Goal: Task Accomplishment & Management: Use online tool/utility

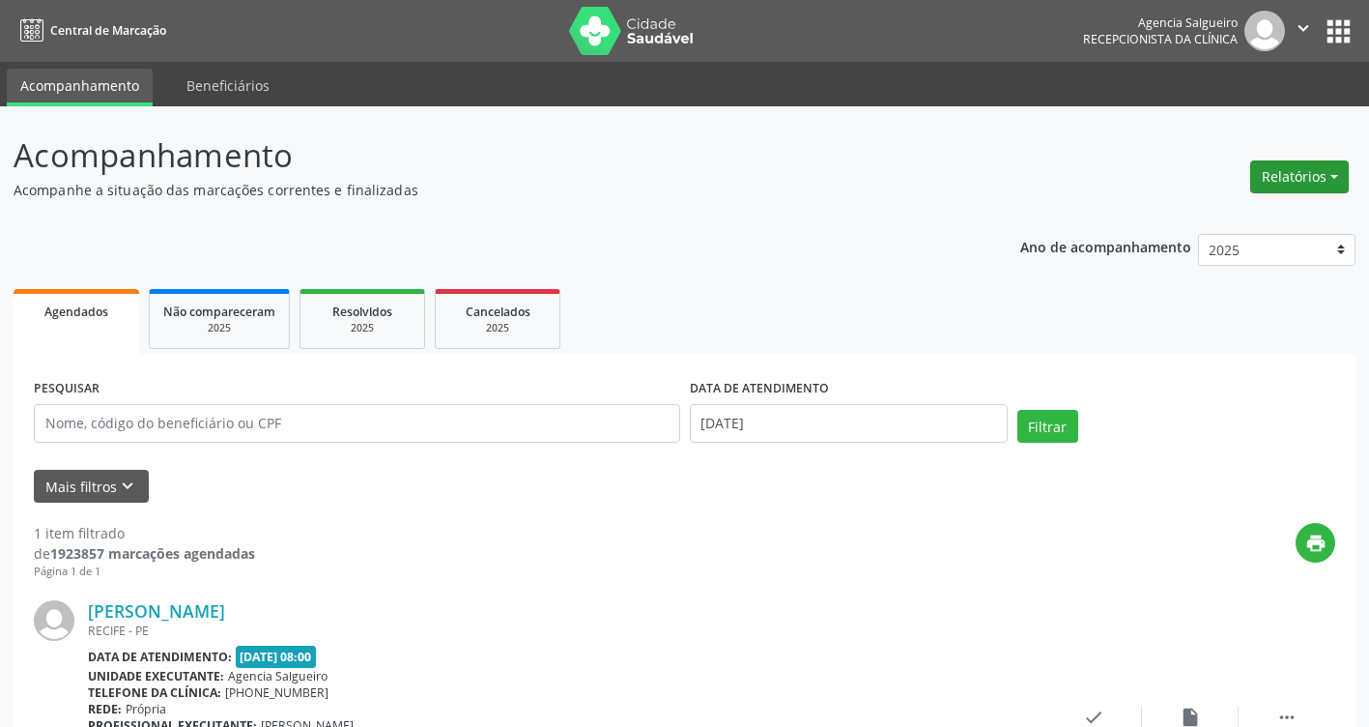
click at [1328, 181] on button "Relatórios" at bounding box center [1299, 176] width 99 height 33
click at [714, 563] on div "print" at bounding box center [795, 551] width 1080 height 57
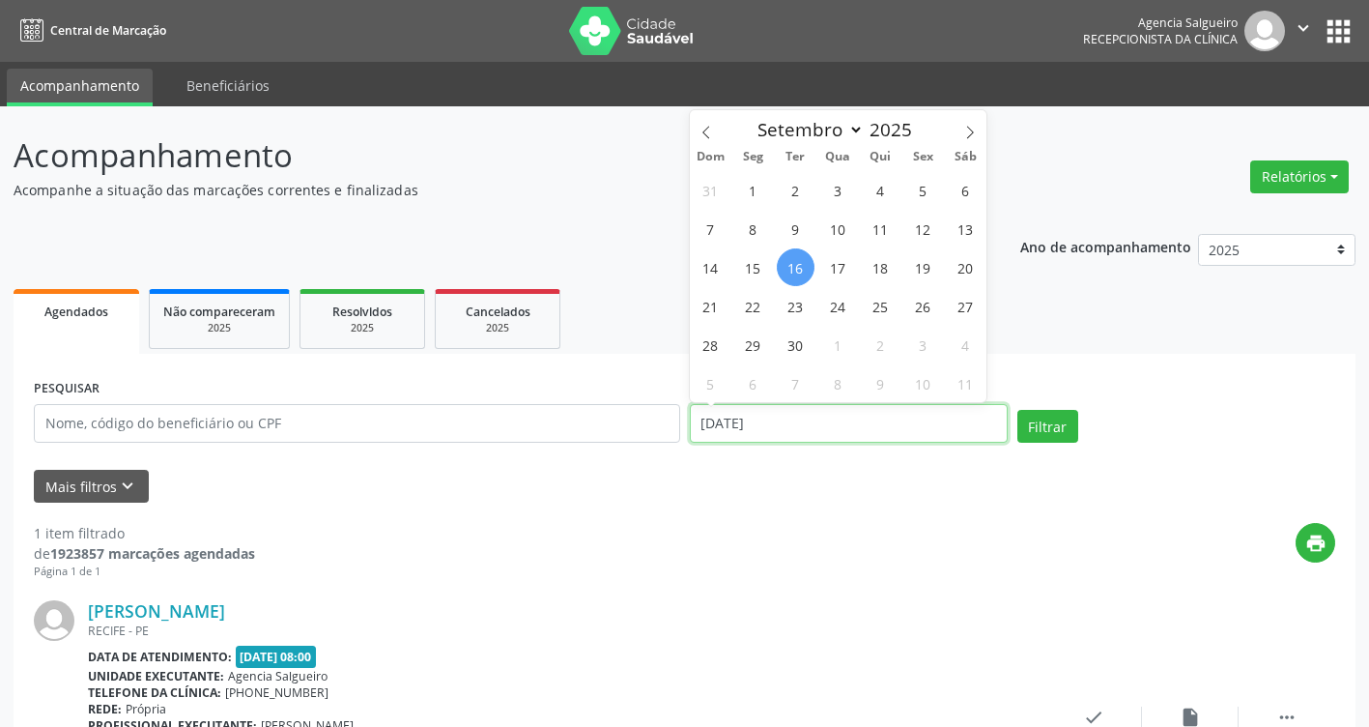
click at [805, 425] on input "[DATE]" at bounding box center [849, 423] width 318 height 39
click at [752, 266] on span "15" at bounding box center [753, 267] width 38 height 38
type input "[DATE]"
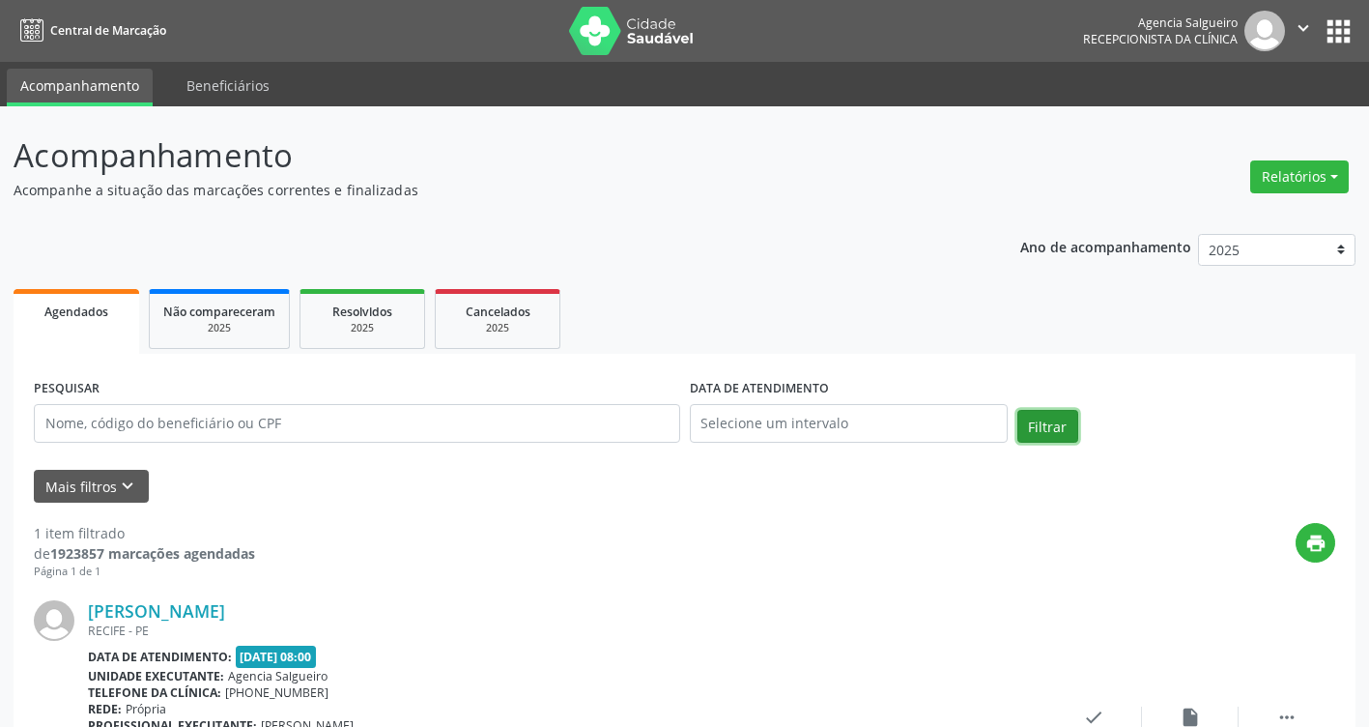
click at [1041, 432] on button "Filtrar" at bounding box center [1047, 426] width 61 height 33
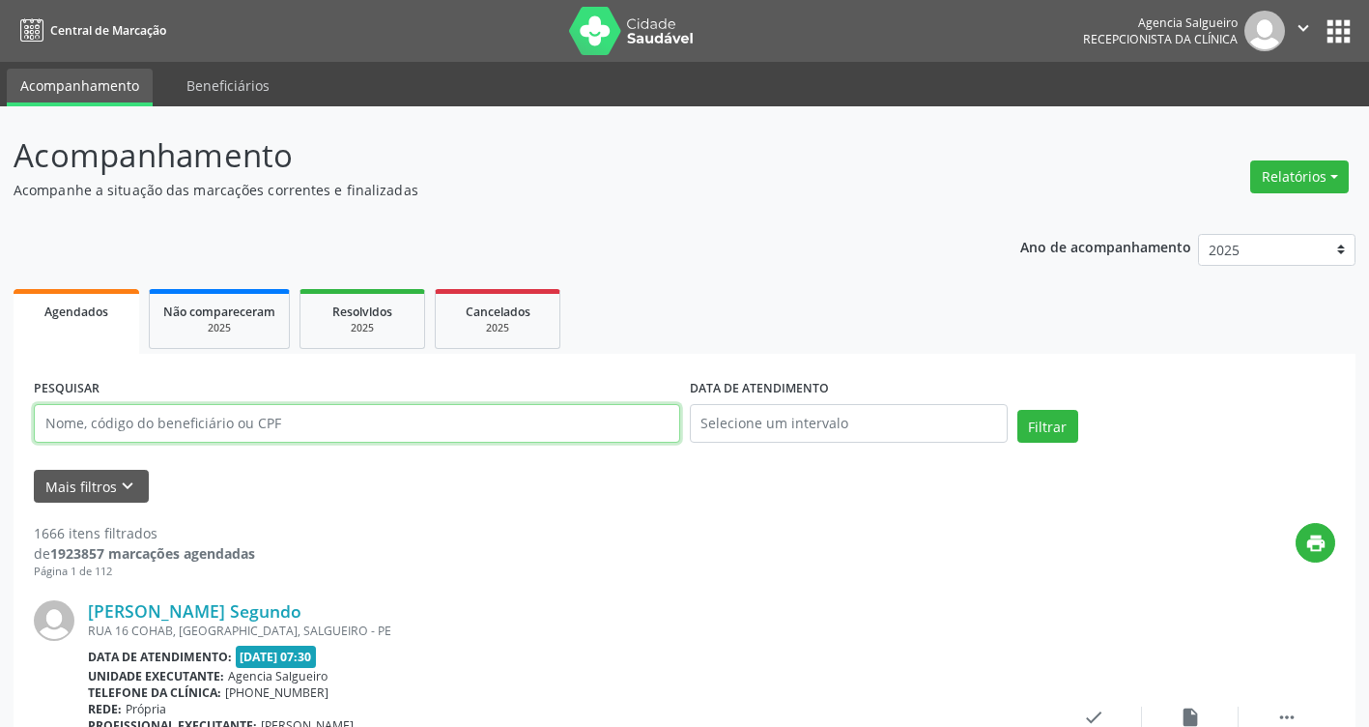
click at [183, 425] on input "text" at bounding box center [357, 423] width 646 height 39
click at [210, 435] on input "text" at bounding box center [357, 423] width 646 height 39
click at [210, 416] on input "text" at bounding box center [357, 423] width 646 height 39
type input "22047212472"
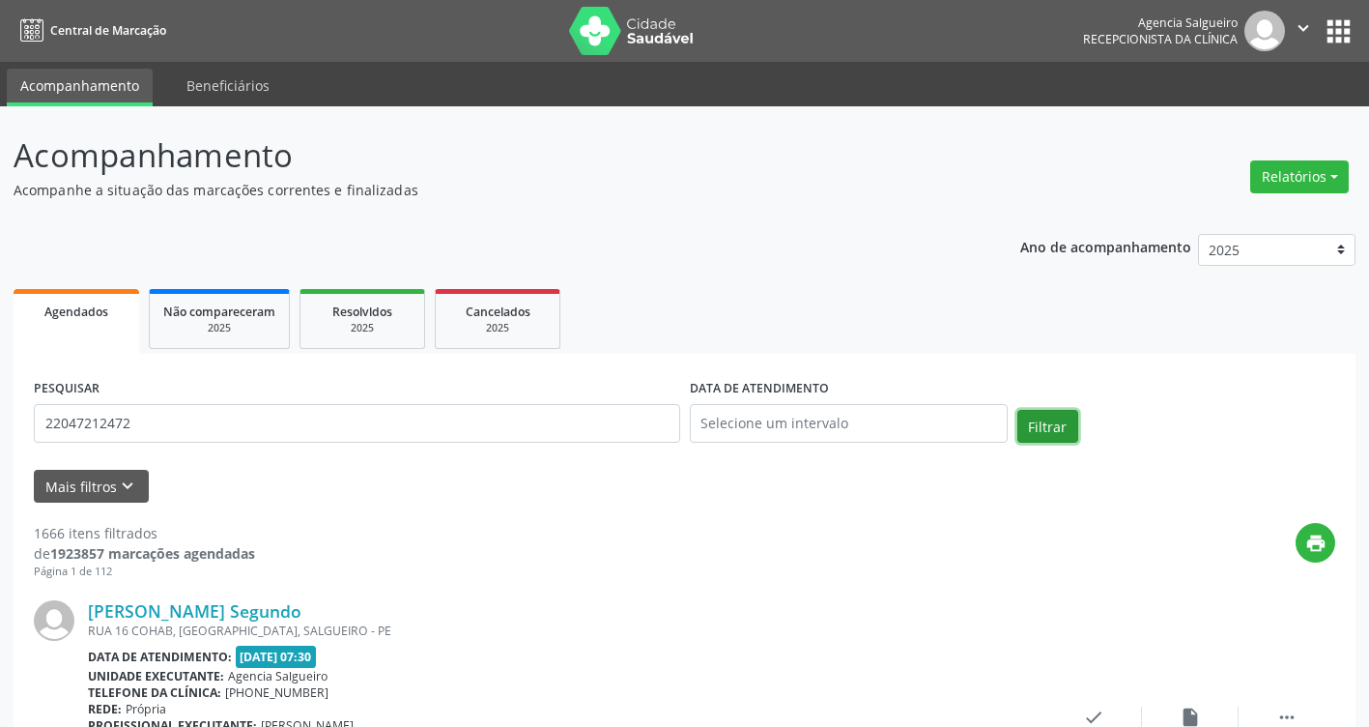
click at [1030, 432] on button "Filtrar" at bounding box center [1047, 426] width 61 height 33
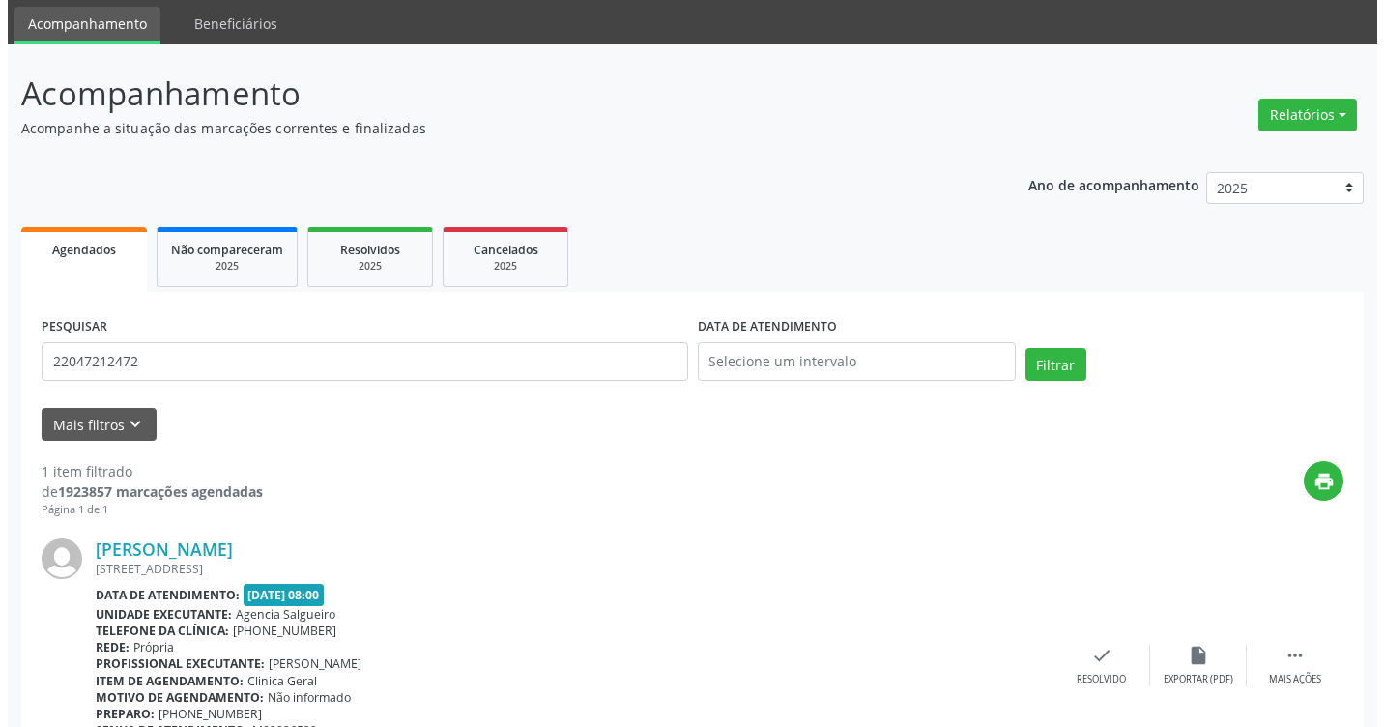
scroll to position [182, 0]
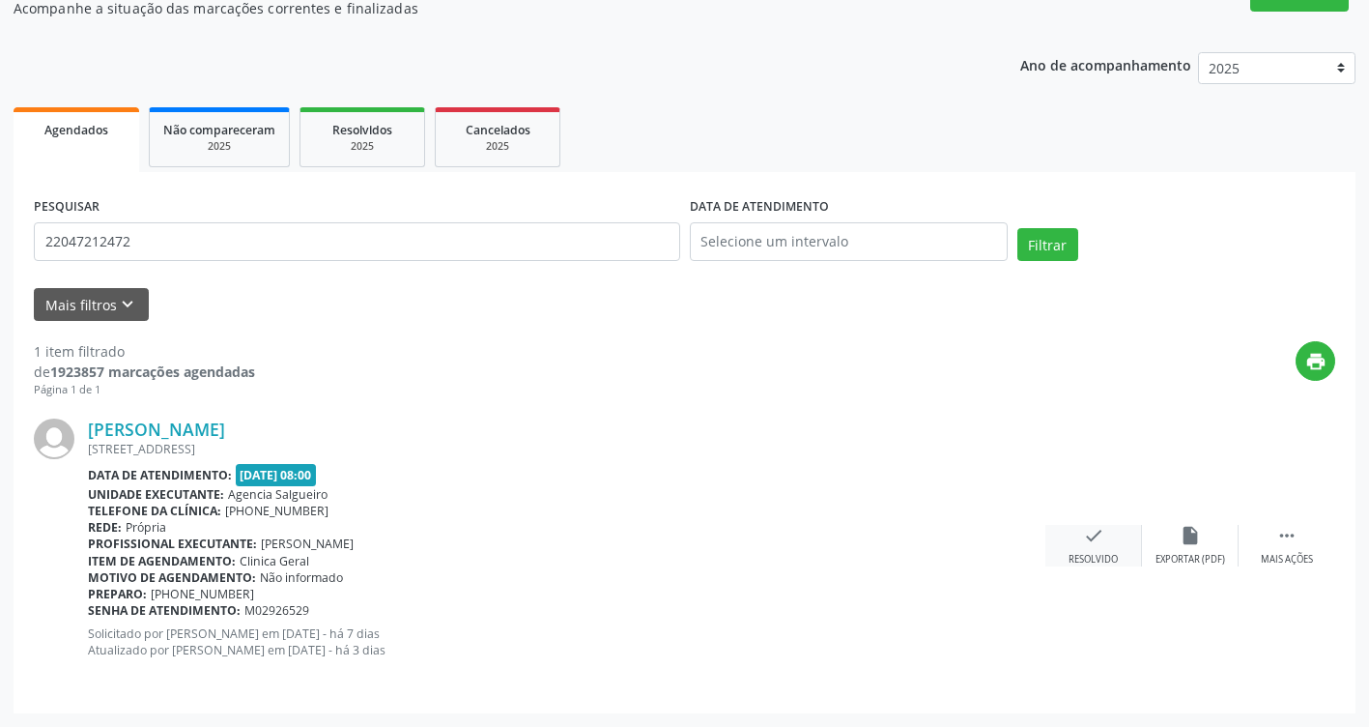
click at [1094, 539] on icon "check" at bounding box center [1093, 535] width 21 height 21
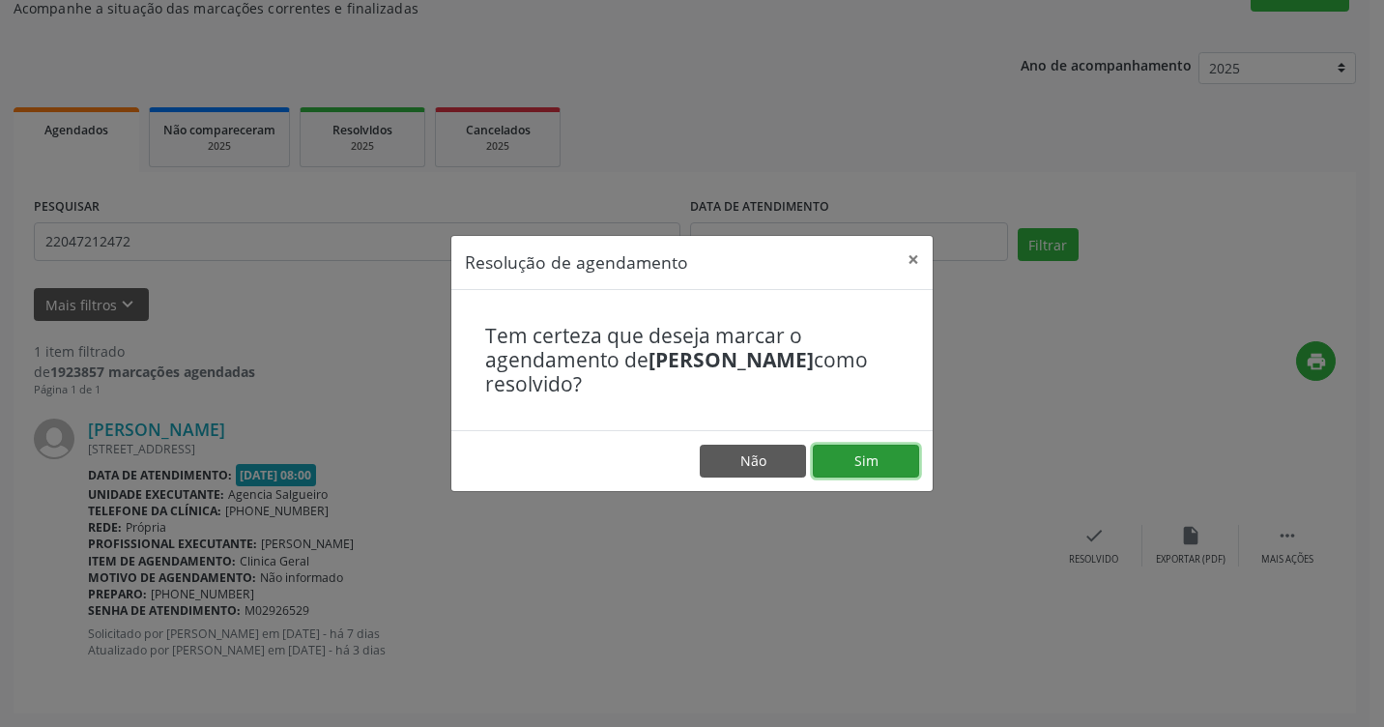
click at [862, 461] on button "Sim" at bounding box center [866, 460] width 106 height 33
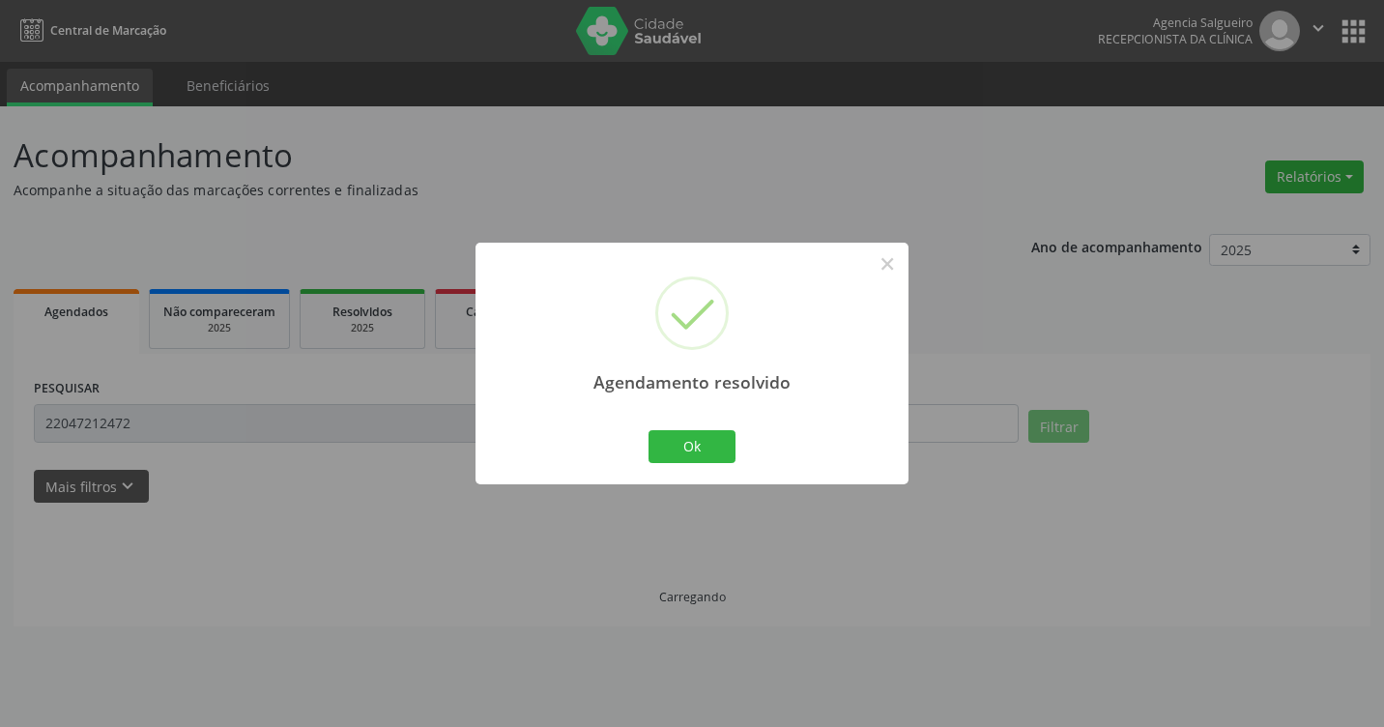
scroll to position [0, 0]
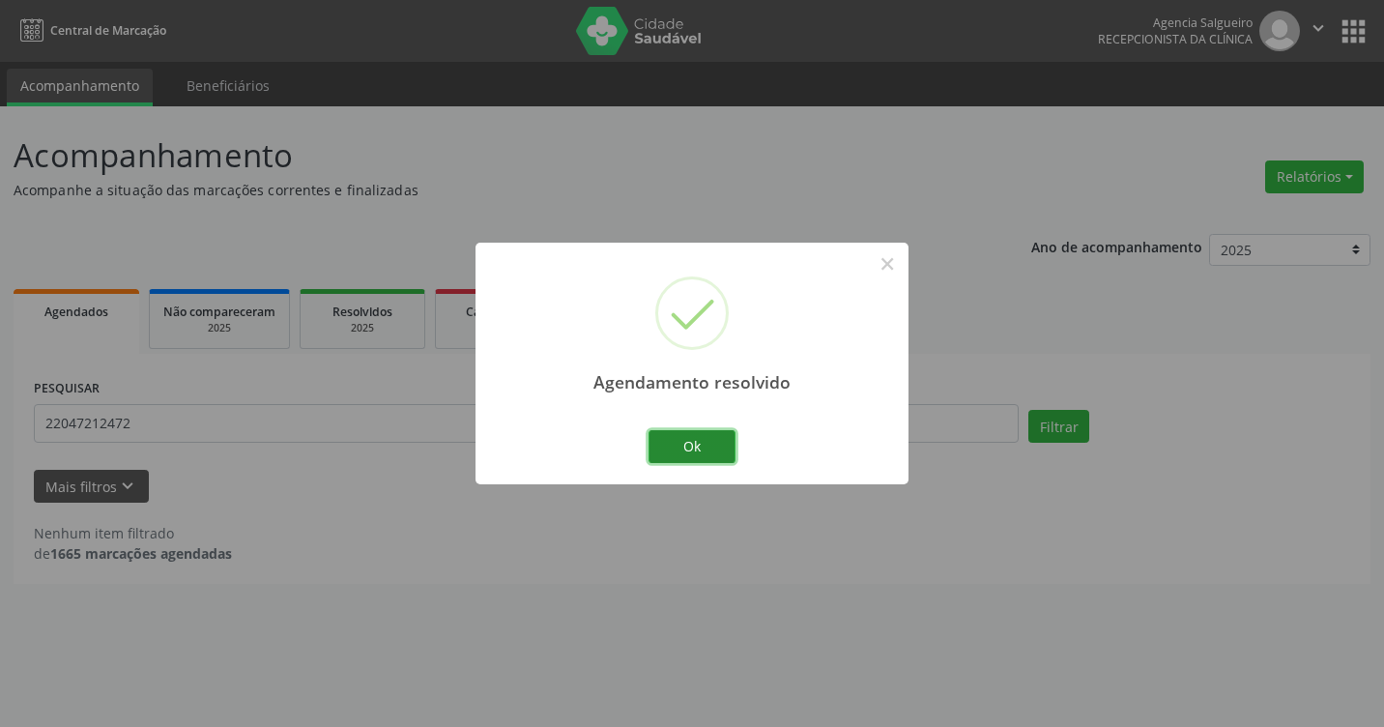
click at [711, 454] on button "Ok" at bounding box center [691, 446] width 87 height 33
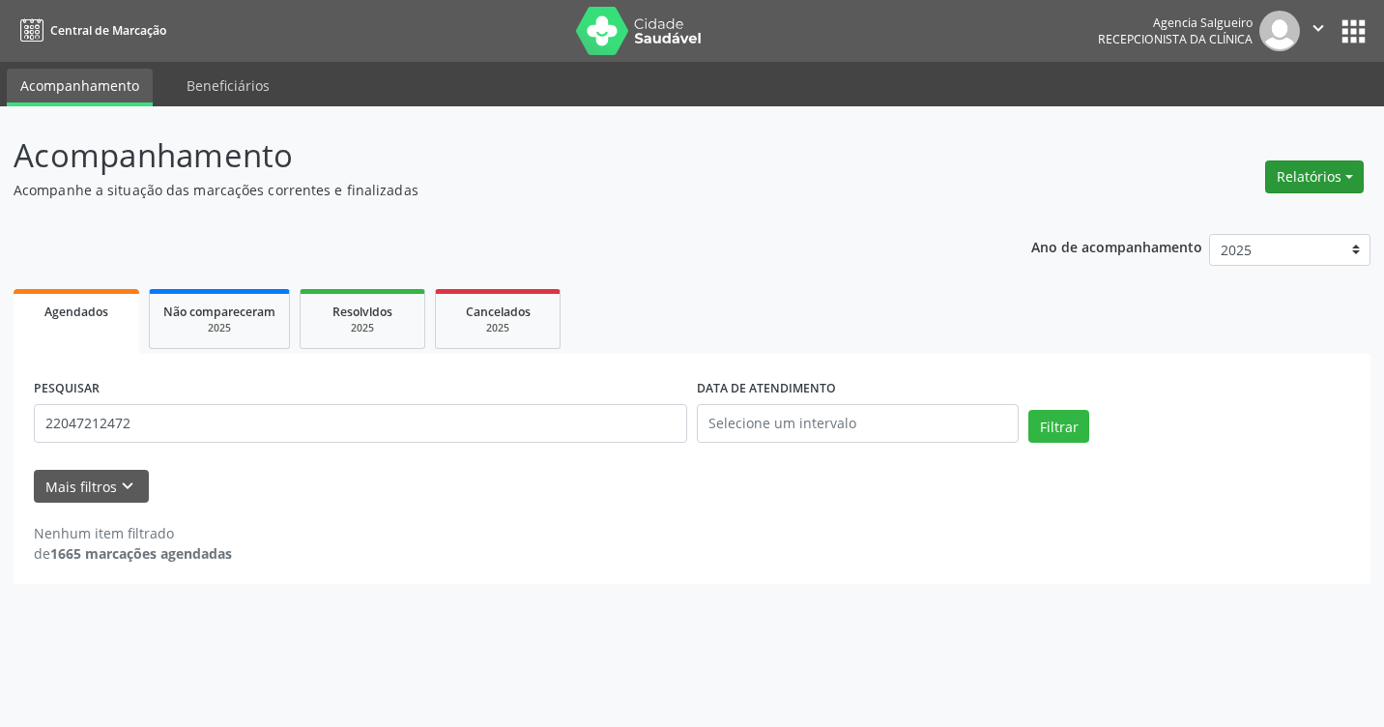
click at [1357, 168] on button "Relatórios" at bounding box center [1314, 176] width 99 height 33
click at [1292, 211] on link "Agendamentos" at bounding box center [1261, 218] width 208 height 27
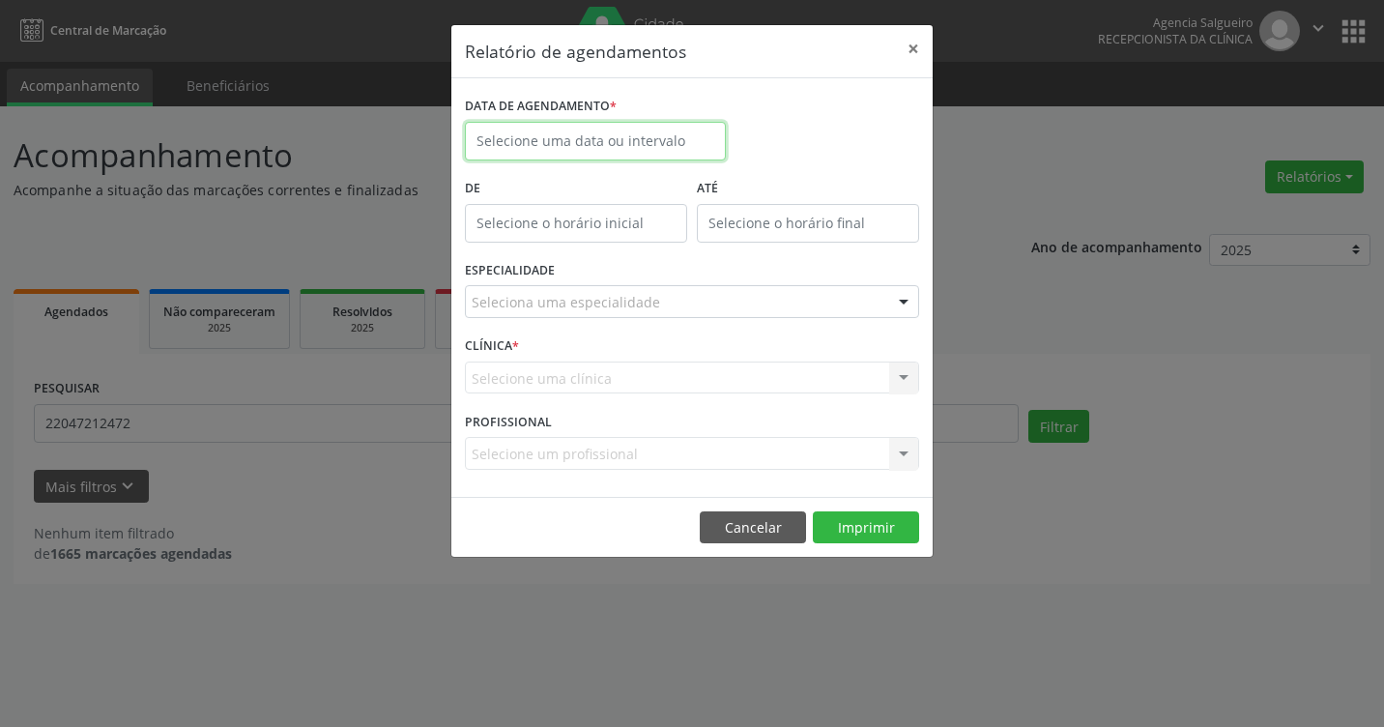
click at [625, 141] on input "text" at bounding box center [595, 141] width 261 height 39
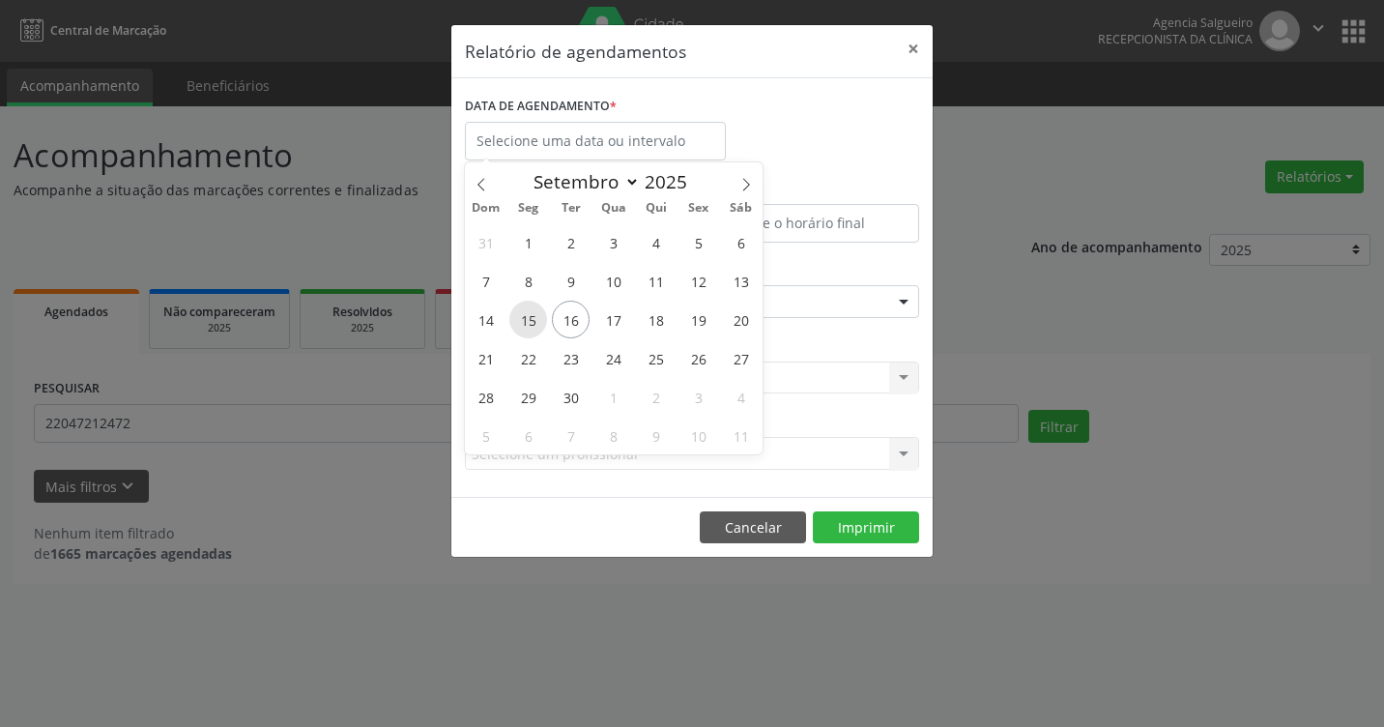
click at [529, 323] on span "15" at bounding box center [528, 319] width 38 height 38
type input "[DATE]"
click at [529, 323] on span "15" at bounding box center [528, 319] width 38 height 38
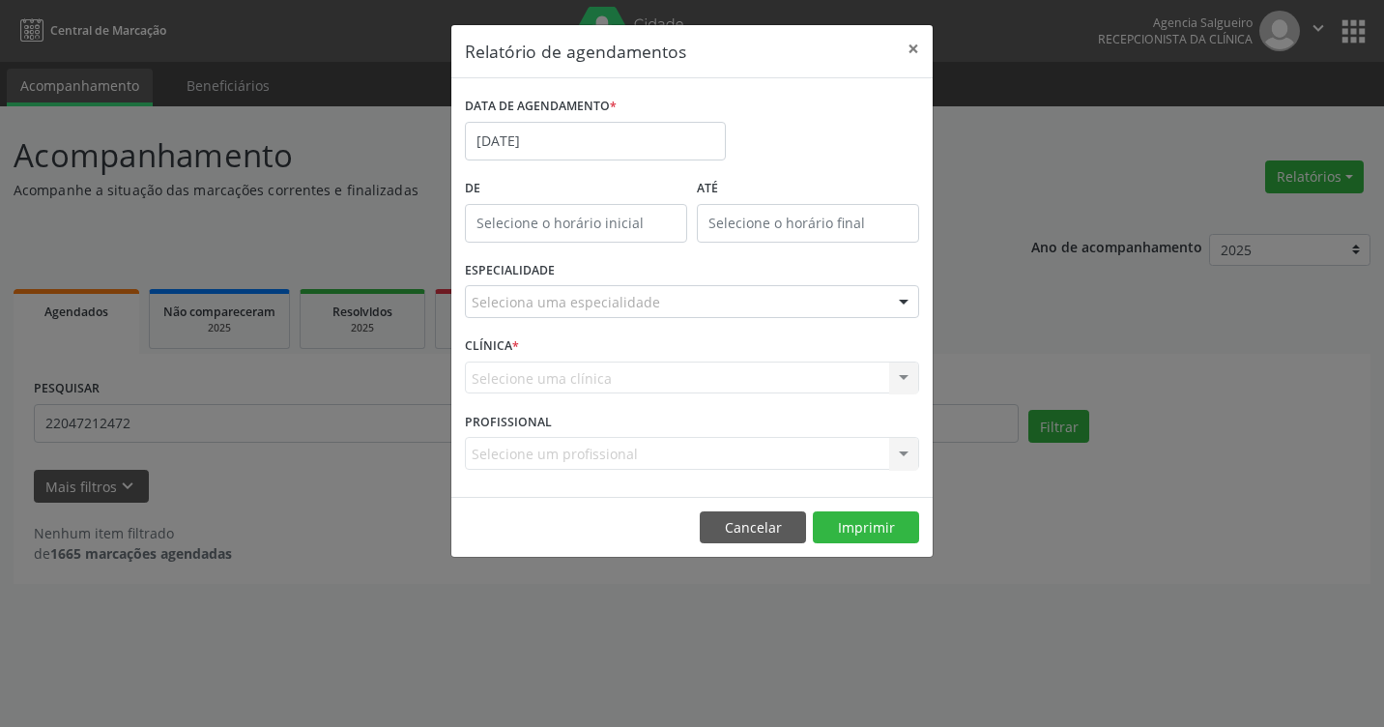
click at [906, 295] on div at bounding box center [903, 302] width 29 height 33
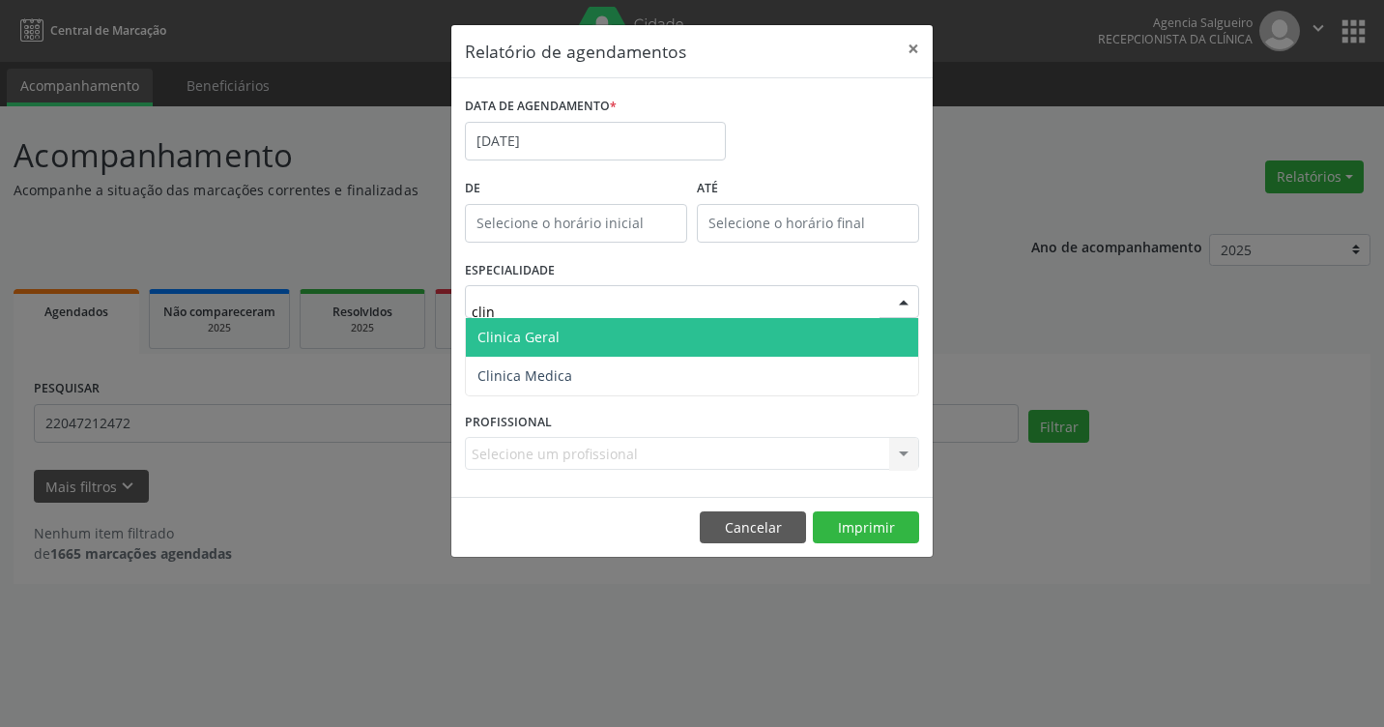
type input "clini"
click at [859, 337] on span "Clinica Geral" at bounding box center [692, 337] width 452 height 39
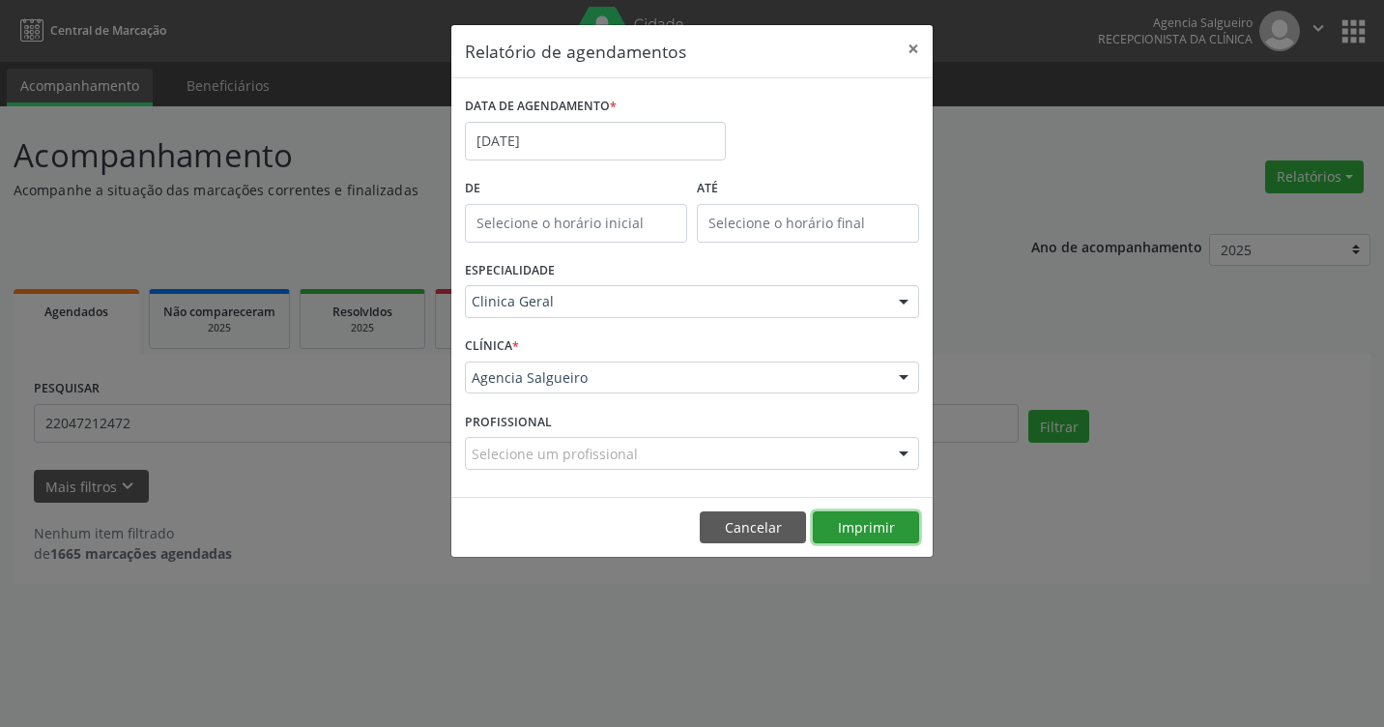
click at [878, 528] on button "Imprimir" at bounding box center [866, 527] width 106 height 33
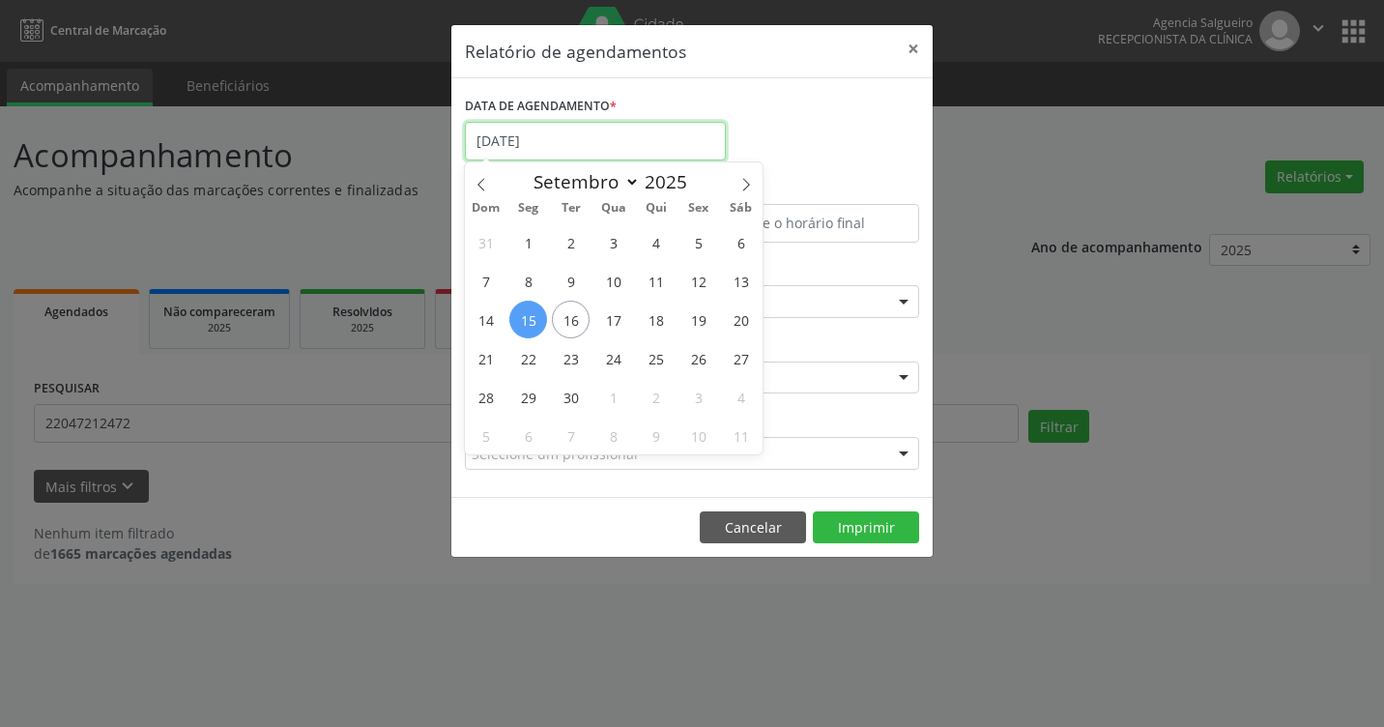
click at [614, 145] on input "[DATE]" at bounding box center [595, 141] width 261 height 39
click at [577, 324] on span "16" at bounding box center [571, 319] width 38 height 38
type input "[DATE]"
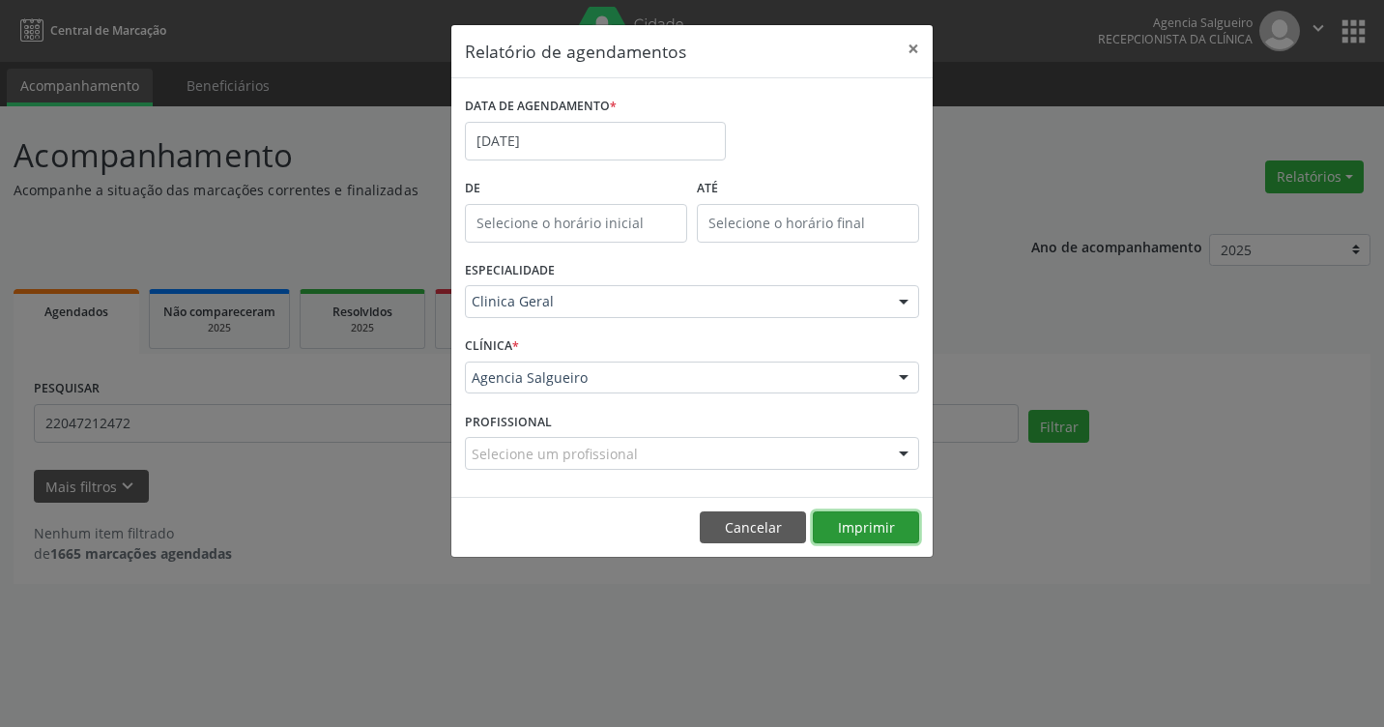
click at [883, 527] on button "Imprimir" at bounding box center [866, 527] width 106 height 33
